Goal: Information Seeking & Learning: Learn about a topic

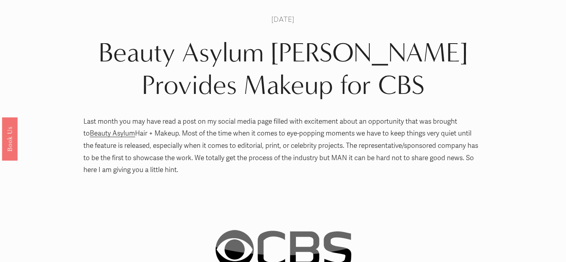
scroll to position [16, 0]
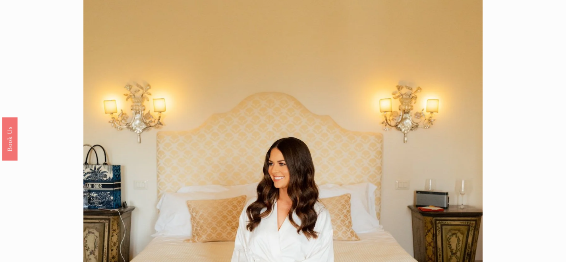
scroll to position [2, 0]
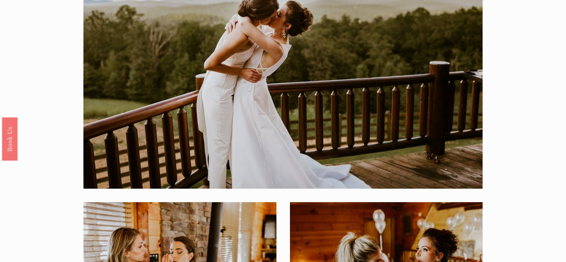
scroll to position [24, 0]
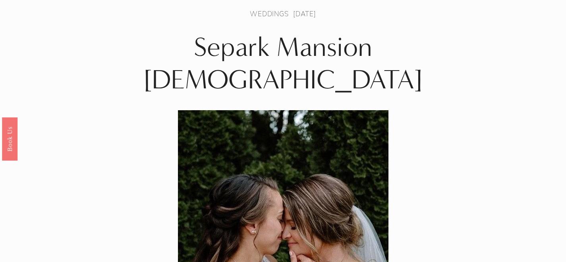
scroll to position [8, 0]
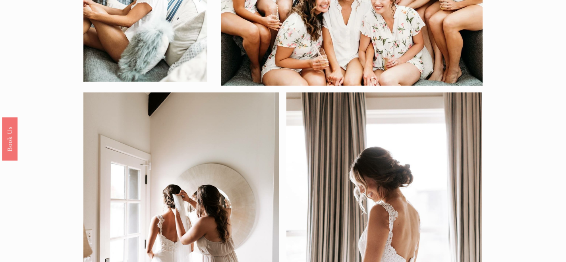
scroll to position [10, 0]
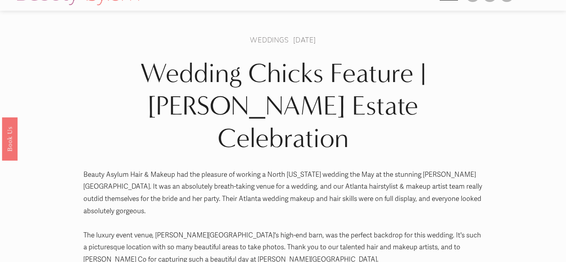
scroll to position [20, 0]
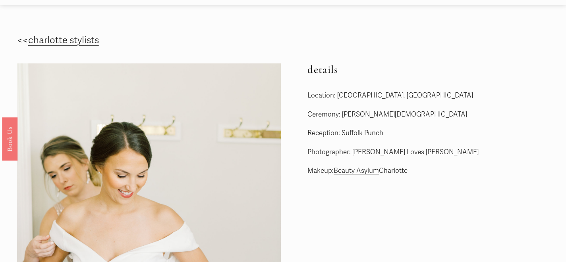
scroll to position [5, 0]
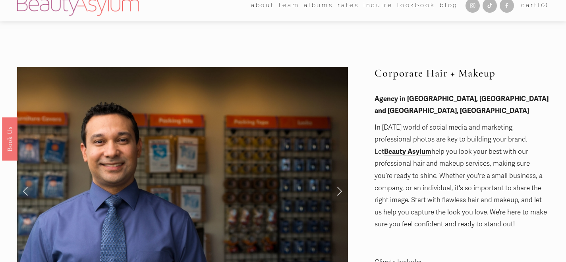
scroll to position [2, 0]
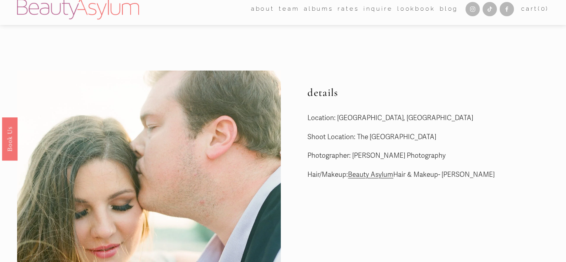
scroll to position [6, 0]
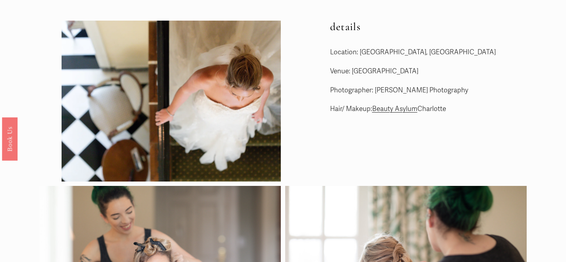
scroll to position [37, 0]
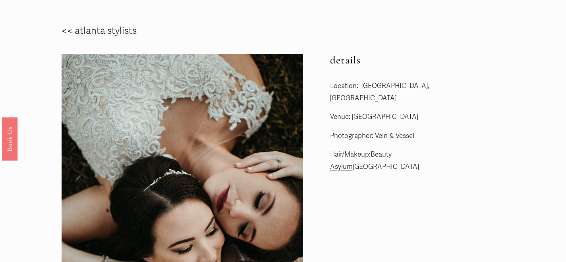
scroll to position [25, 0]
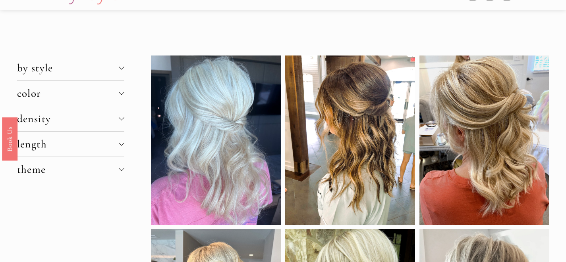
scroll to position [13, 0]
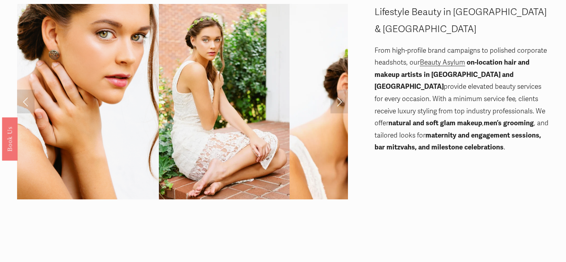
scroll to position [35, 0]
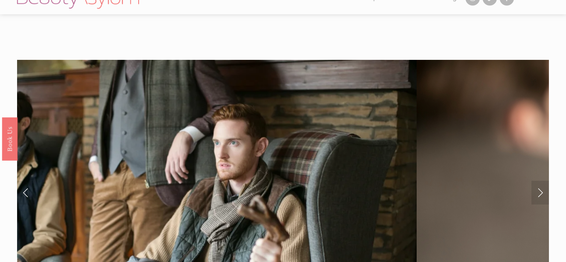
scroll to position [16, 0]
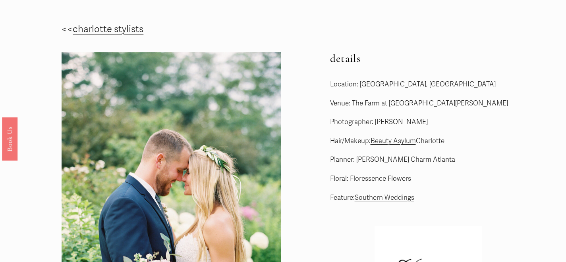
scroll to position [33, 0]
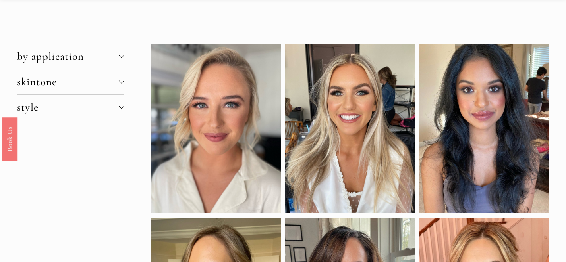
scroll to position [5, 0]
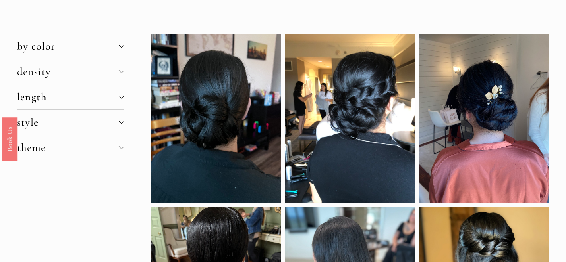
scroll to position [9, 0]
